Goal: Task Accomplishment & Management: Use online tool/utility

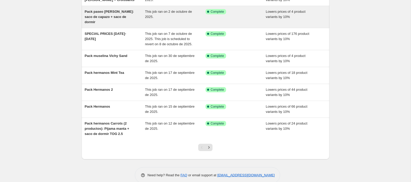
scroll to position [96, 0]
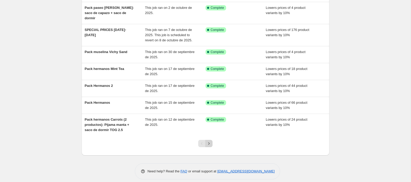
click at [209, 141] on icon "Next" at bounding box center [208, 143] width 5 height 5
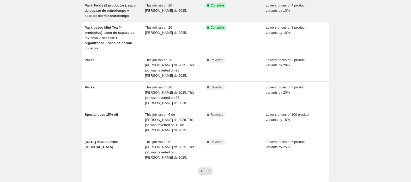
scroll to position [149, 0]
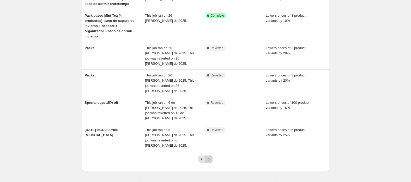
click at [209, 157] on icon "Next" at bounding box center [208, 159] width 5 height 5
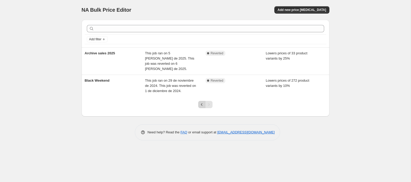
click at [200, 102] on icon "Previous" at bounding box center [201, 104] width 5 height 5
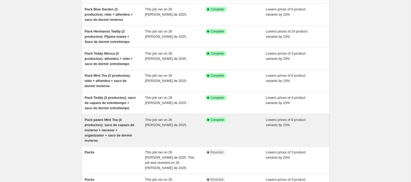
scroll to position [38, 0]
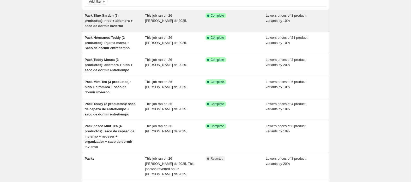
click at [110, 21] on span "Pack Blue Garden (3 productos): nido + alfombra + saco de dormir invierno" at bounding box center [109, 21] width 48 height 14
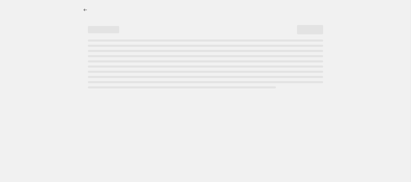
select select "percentage"
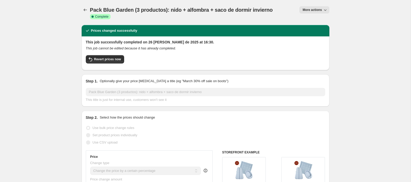
click at [324, 11] on icon "button" at bounding box center [324, 9] width 5 height 5
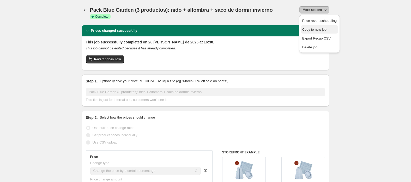
click at [326, 29] on span "Copy to new job" at bounding box center [314, 30] width 24 height 4
select select "percentage"
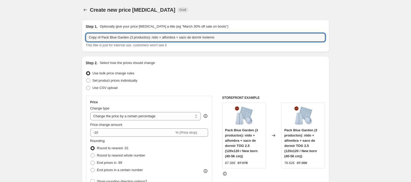
drag, startPoint x: 220, startPoint y: 38, endPoint x: 66, endPoint y: 25, distance: 154.7
paste input "Pack 2 mantas de muselina: Apples & Grapes"
type input "Copy of Pack Blue Garden (3 productos): nido + alfombra + saco de dormir invier…"
click at [245, 39] on input "Copy of Pack Blue Garden (3 productos): nido + alfombra + saco de dormir invier…" at bounding box center [205, 37] width 239 height 8
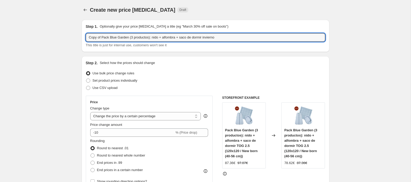
drag, startPoint x: 225, startPoint y: 38, endPoint x: 29, endPoint y: 29, distance: 196.8
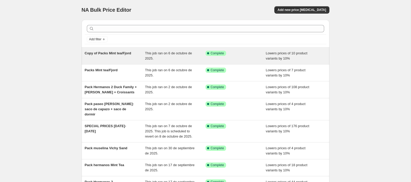
click at [121, 52] on span "Copy of Packs Mint tea/Fjord" at bounding box center [108, 53] width 46 height 4
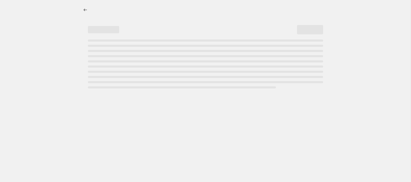
select select "percentage"
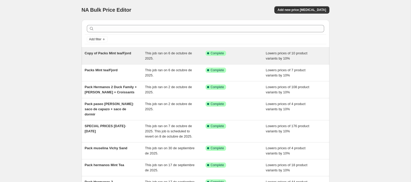
click at [120, 52] on span "Copy of Packs Mint tea/Fjord" at bounding box center [108, 53] width 46 height 4
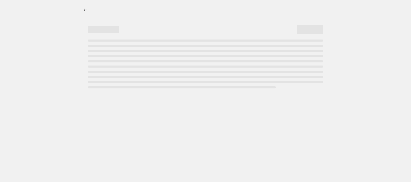
select select "percentage"
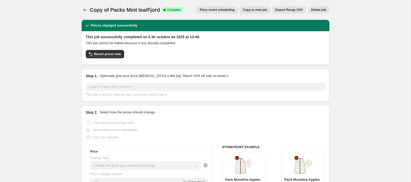
click at [251, 11] on span "Copy to new job" at bounding box center [255, 10] width 24 height 4
select select "percentage"
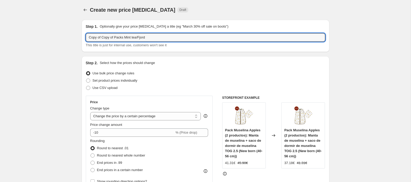
drag, startPoint x: 168, startPoint y: 35, endPoint x: 23, endPoint y: 34, distance: 144.2
paste input "Pack 2 mantas de muselina: Apples & Grapes"
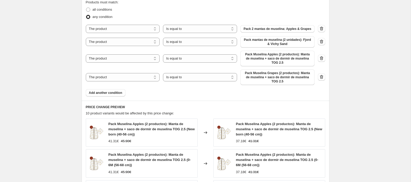
scroll to position [300, 0]
type input "Pack 2 mantas de muselina: Apples & Grapes"
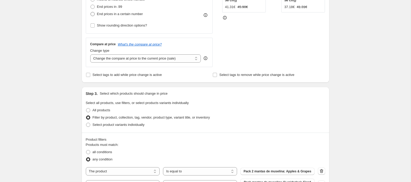
scroll to position [157, 0]
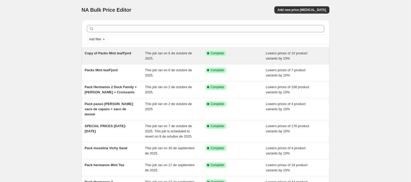
click at [301, 56] on div "Lowers prices of 10 product variants by 10%" at bounding box center [296, 56] width 60 height 10
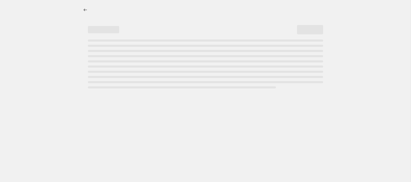
select select "percentage"
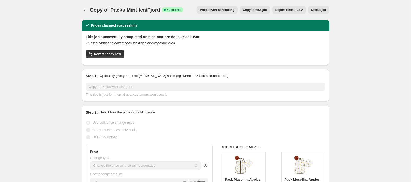
click at [256, 10] on span "Copy to new job" at bounding box center [255, 10] width 24 height 4
select select "percentage"
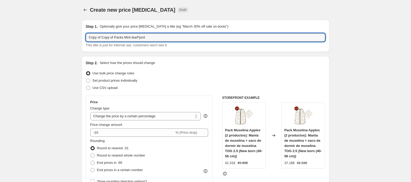
drag, startPoint x: 164, startPoint y: 39, endPoint x: -5, endPoint y: 28, distance: 169.8
click at [0, 28] on html "Home Settings Plans Skip to content Create new price change job. This page is r…" at bounding box center [205, 91] width 411 height 182
paste input "Pack 2 mantas de muselina: Apples & Grapes"
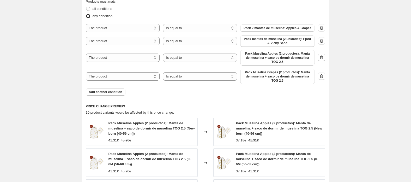
scroll to position [293, 0]
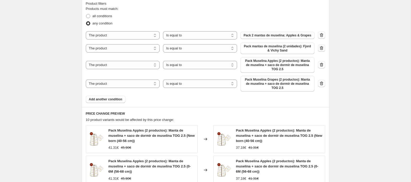
type input "Pack 2 mantas de muselina: Apples & Grapes"
click at [321, 49] on icon "button" at bounding box center [321, 49] width 1 height 2
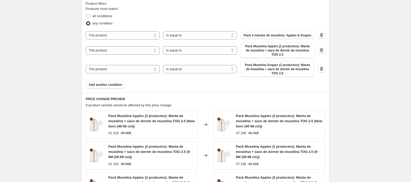
click at [319, 52] on icon "button" at bounding box center [321, 50] width 5 height 5
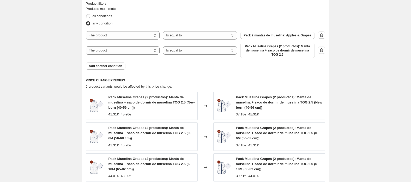
drag, startPoint x: 318, startPoint y: 53, endPoint x: 314, endPoint y: 54, distance: 4.5
click at [319, 53] on button "button" at bounding box center [321, 50] width 7 height 7
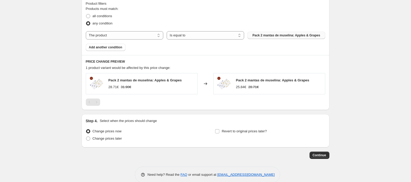
click at [273, 37] on span "Pack 2 mantas de muselina: Apples & Grapes" at bounding box center [286, 35] width 68 height 4
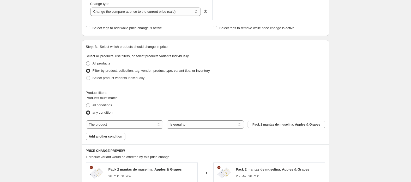
scroll to position [301, 0]
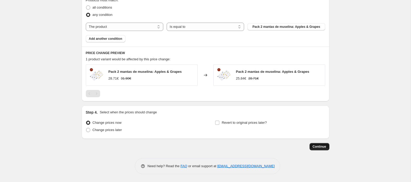
click at [321, 147] on span "Continue" at bounding box center [320, 147] width 14 height 4
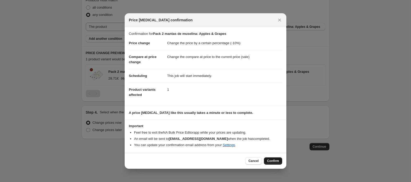
click at [278, 160] on span "Confirm" at bounding box center [273, 161] width 12 height 4
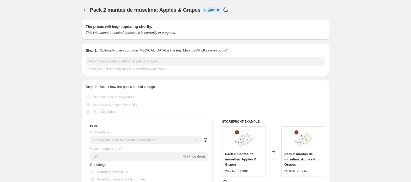
select select "percentage"
